Goal: Transaction & Acquisition: Purchase product/service

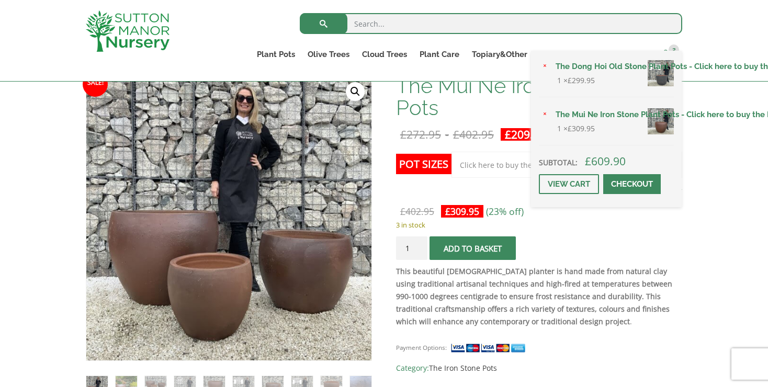
click at [671, 47] on span "2" at bounding box center [673, 49] width 10 height 10
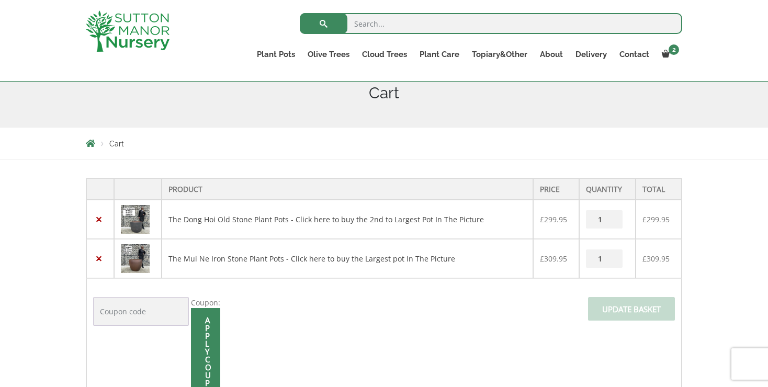
scroll to position [133, 0]
click at [610, 264] on input "1" at bounding box center [604, 258] width 37 height 18
type input "0"
click at [609, 259] on input "0" at bounding box center [604, 258] width 37 height 18
type input "2"
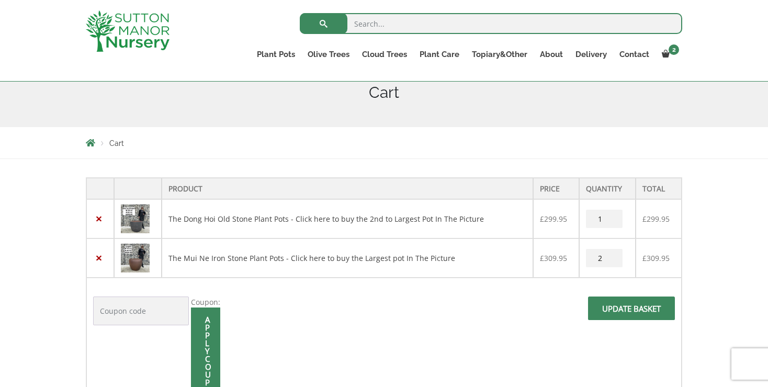
type input "0"
click at [609, 221] on input "0" at bounding box center [604, 219] width 37 height 18
click at [637, 310] on input "Update basket" at bounding box center [631, 308] width 87 height 24
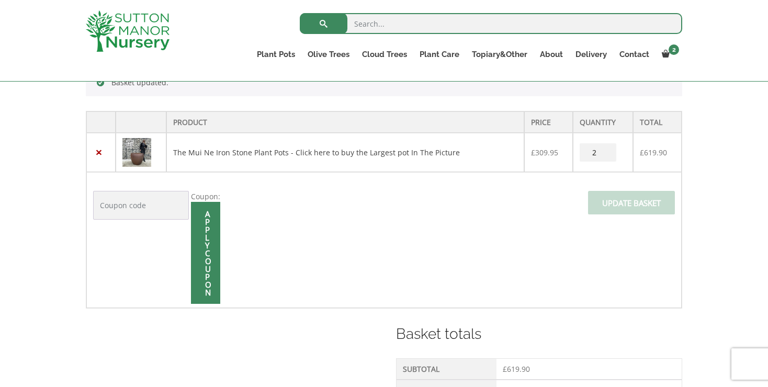
scroll to position [258, 0]
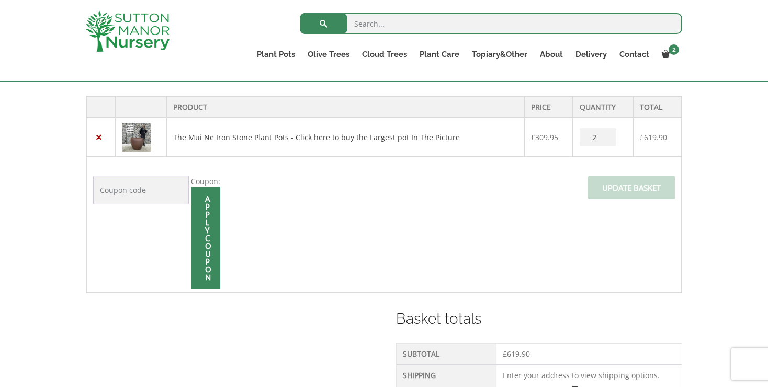
click at [138, 135] on img at bounding box center [136, 137] width 29 height 29
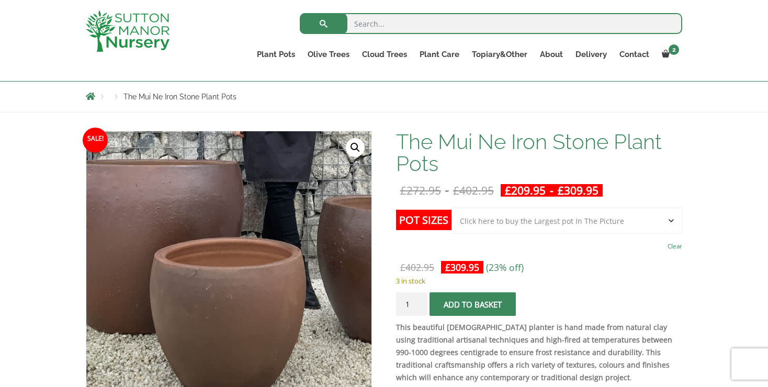
scroll to position [105, 0]
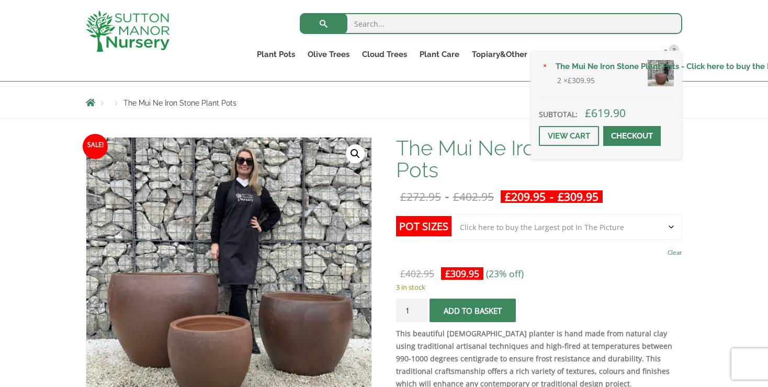
click at [632, 136] on span at bounding box center [632, 136] width 0 height 0
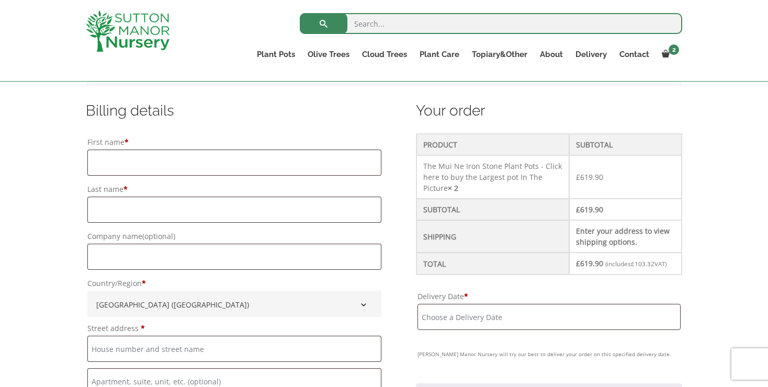
scroll to position [253, 0]
type input "Sally"
type input "Batey"
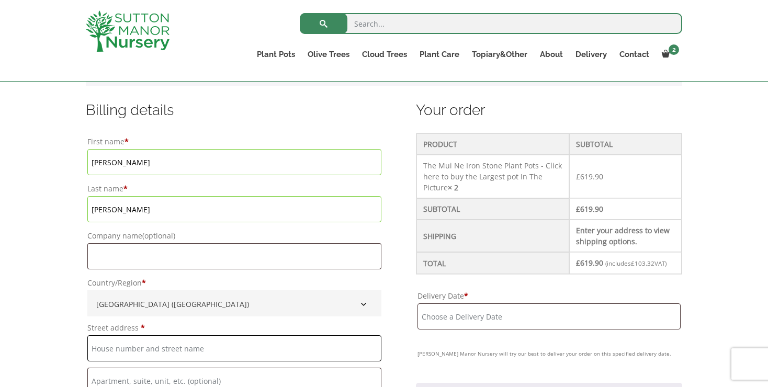
type input "Westfields"
type input "Vicarage Lane"
type input "Hambledon"
type input "Hampshire"
type input "PO7 4RP"
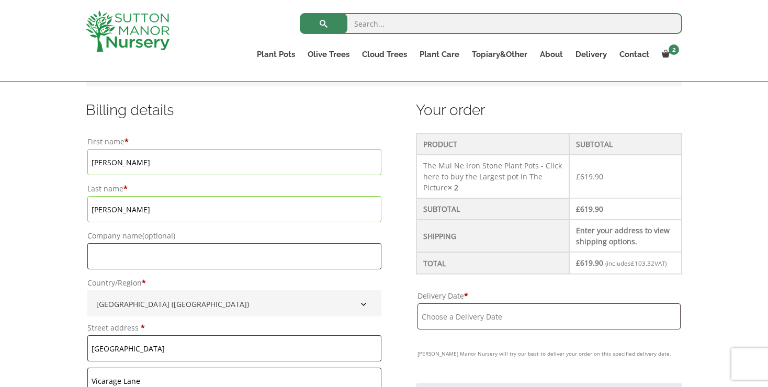
type input "sallybatey@gmail.com"
type input "Sally"
type input "Batey"
type input "Westfields"
type input "Vicarage Lane"
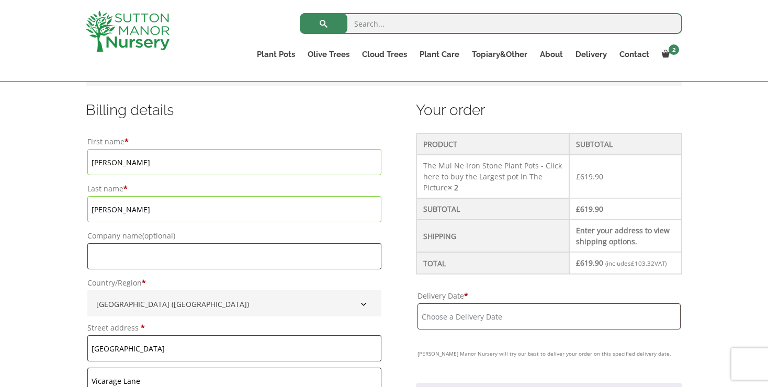
type input "Hambledon"
type input "Hampshire"
type input "PO7 4RP"
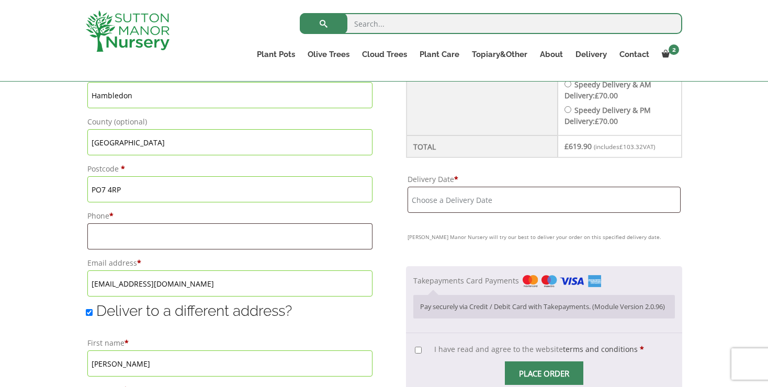
scroll to position [587, 0]
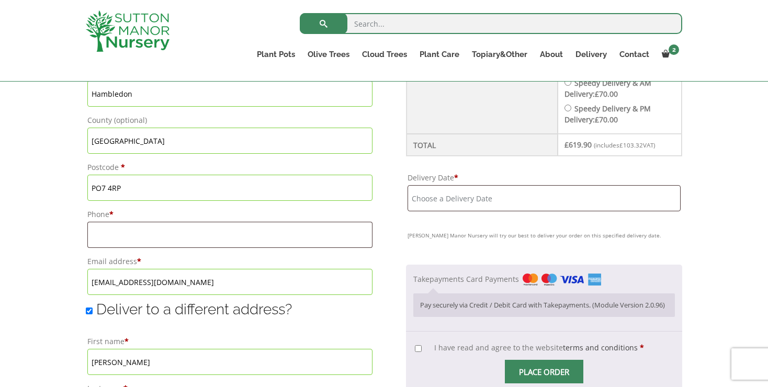
type input "Sally"
type input "07736525419"
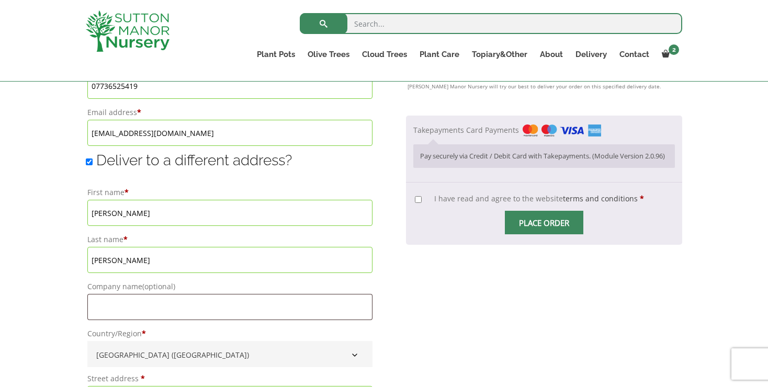
scroll to position [736, 0]
click at [88, 165] on input "Deliver to a different address?" at bounding box center [89, 162] width 7 height 7
checkbox input "false"
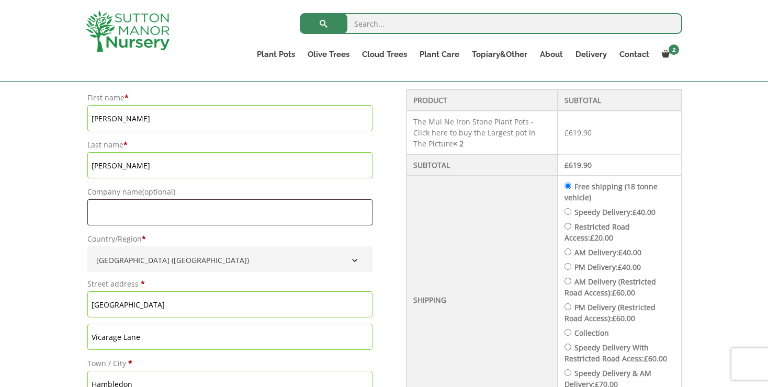
scroll to position [308, 0]
